Goal: Transaction & Acquisition: Book appointment/travel/reservation

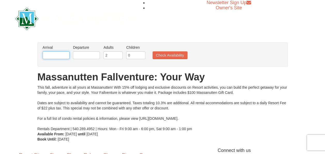
click at [63, 56] on input "text" at bounding box center [56, 55] width 27 height 8
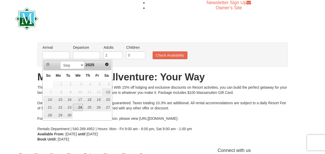
click at [81, 104] on link "24" at bounding box center [78, 106] width 10 height 7
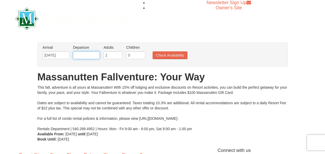
click at [87, 53] on input "text" at bounding box center [86, 55] width 27 height 8
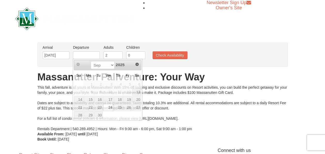
click at [61, 50] on li "Arrival Please format dates MM/DD/YYYY Please format dates MM/DD/YYYY [DATE]" at bounding box center [55, 53] width 29 height 17
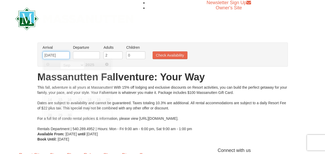
click at [62, 54] on input "[DATE]" at bounding box center [56, 55] width 27 height 8
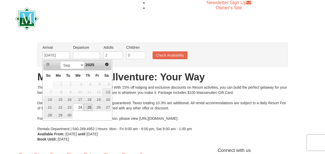
click at [89, 105] on link "25" at bounding box center [88, 106] width 9 height 7
type input "[DATE]"
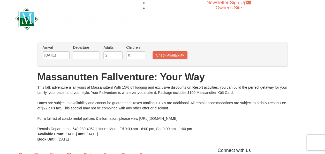
click at [87, 59] on li "Departure Please format dates MM/DD/YYYY Please format dates MM/DD/YYYY" at bounding box center [86, 53] width 29 height 17
click at [87, 58] on input "text" at bounding box center [86, 55] width 27 height 8
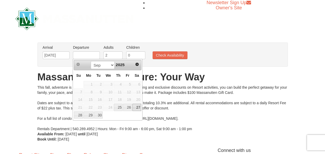
click at [137, 109] on link "27" at bounding box center [136, 106] width 9 height 7
type input "[DATE]"
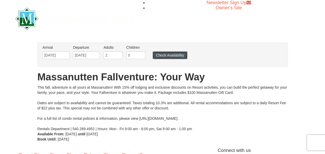
click at [162, 53] on button "Check Availability" at bounding box center [170, 55] width 35 height 8
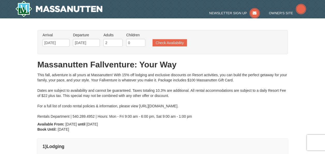
type input "[DATE]"
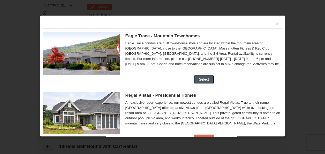
click at [205, 77] on button "Select" at bounding box center [204, 79] width 20 height 8
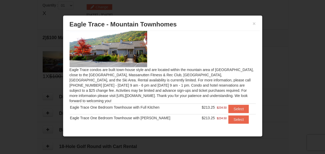
scroll to position [13, 0]
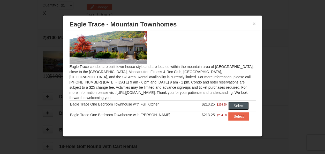
click at [235, 101] on button "Select" at bounding box center [238, 105] width 20 height 8
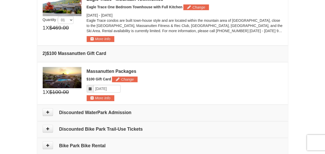
scroll to position [123, 0]
